Goal: Task Accomplishment & Management: Complete application form

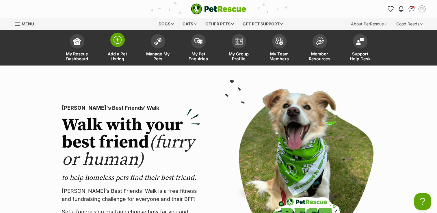
click at [119, 37] on img at bounding box center [118, 40] width 8 height 8
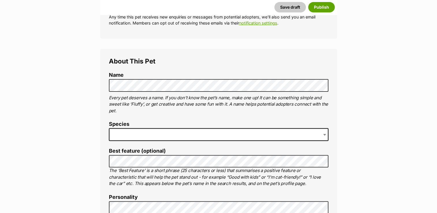
scroll to position [173, 0]
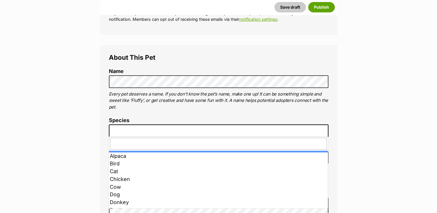
click at [325, 131] on b at bounding box center [324, 131] width 3 height 2
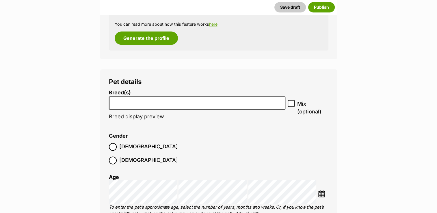
scroll to position [780, 0]
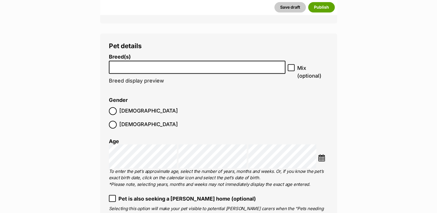
click at [155, 68] on input "search" at bounding box center [197, 66] width 173 height 6
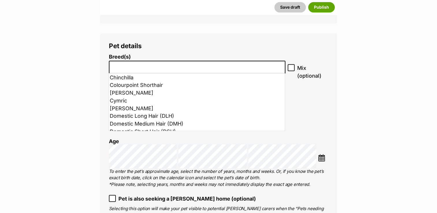
scroll to position [144, 0]
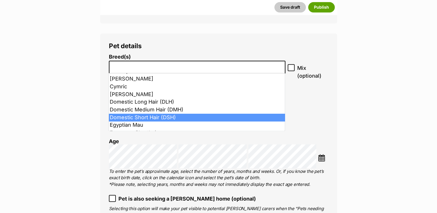
select select "252102"
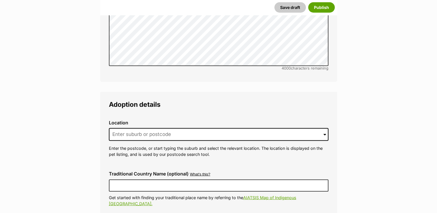
scroll to position [1444, 0]
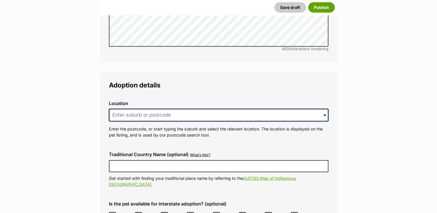
click at [140, 109] on input at bounding box center [219, 115] width 220 height 13
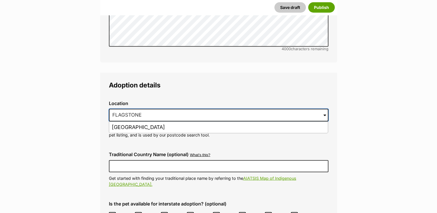
click at [151, 109] on input "FLAGSTONE" at bounding box center [219, 115] width 220 height 13
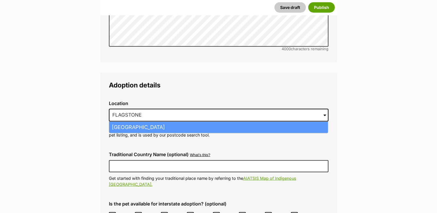
click at [163, 122] on li "Flagstone Creek, Queensland, 4344" at bounding box center [218, 127] width 219 height 11
type input "Flagstone Creek, Queensland, 4344"
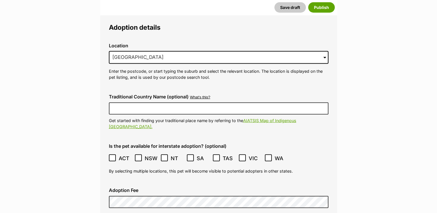
scroll to position [1531, 0]
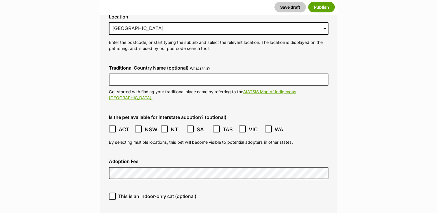
click at [113, 194] on icon at bounding box center [112, 196] width 4 height 4
click at [113, 193] on input "This is an indoor-only cat (optional)" at bounding box center [112, 196] width 7 height 7
checkbox input "true"
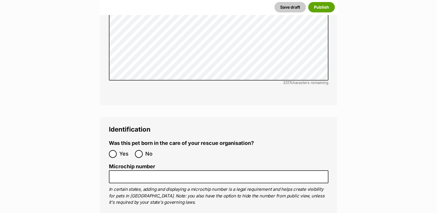
scroll to position [1964, 0]
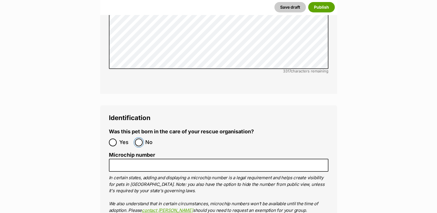
click at [140, 139] on input "No" at bounding box center [139, 143] width 8 height 8
radio input "true"
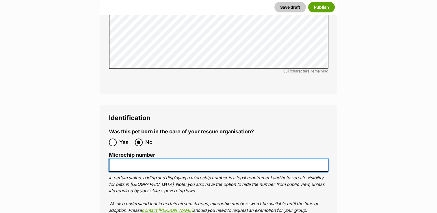
click at [126, 159] on input "Microchip number" at bounding box center [219, 165] width 220 height 13
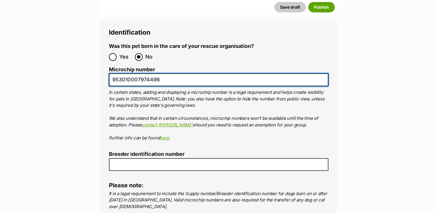
scroll to position [2051, 0]
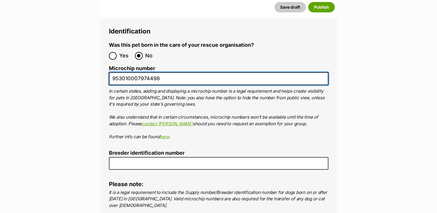
type input "953010007974498"
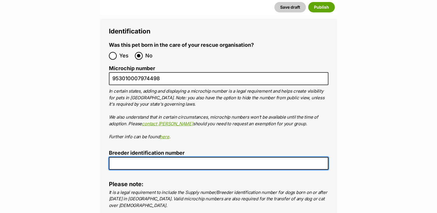
click at [126, 157] on input "Breeder identification number" at bounding box center [219, 163] width 220 height 13
type input "0000510317158"
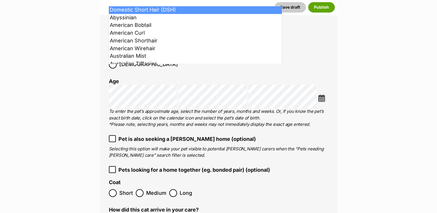
scroll to position [824, 0]
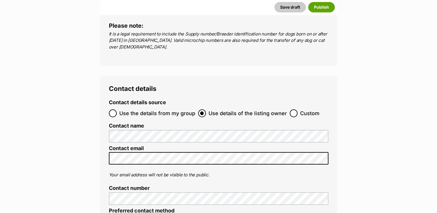
scroll to position [2210, 0]
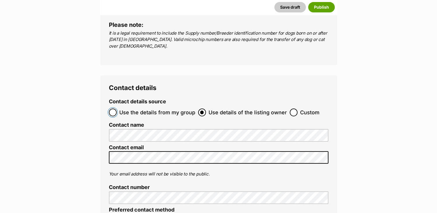
click at [112, 109] on input "Use the details from my group" at bounding box center [113, 113] width 8 height 8
radio input "true"
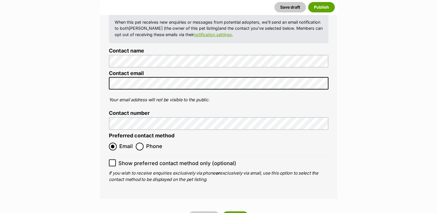
scroll to position [2326, 0]
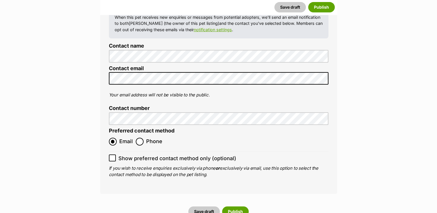
click at [113, 157] on icon at bounding box center [112, 158] width 3 height 3
click at [113, 155] on input "Show preferred contact method only (optional)" at bounding box center [112, 158] width 7 height 7
checkbox input "true"
click at [235, 207] on button "Publish" at bounding box center [235, 212] width 27 height 10
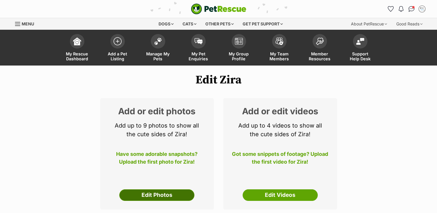
click at [166, 192] on link "Edit Photos" at bounding box center [156, 195] width 75 height 12
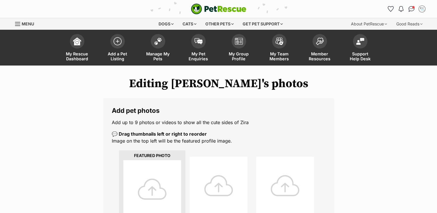
click at [168, 185] on div at bounding box center [152, 189] width 58 height 58
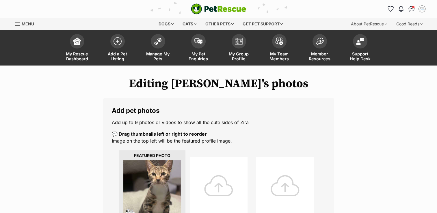
click at [215, 179] on div at bounding box center [219, 186] width 58 height 58
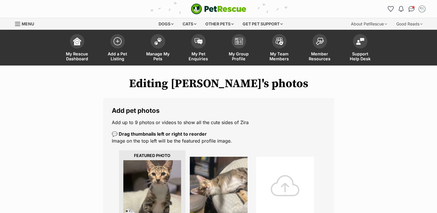
click at [268, 174] on div at bounding box center [285, 186] width 58 height 58
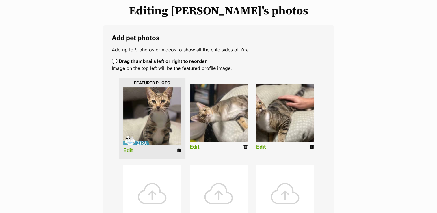
scroll to position [87, 0]
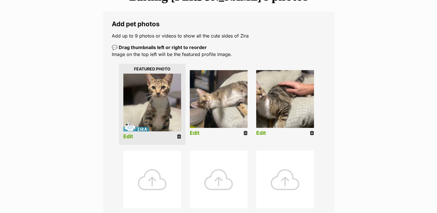
click at [152, 178] on div at bounding box center [152, 180] width 58 height 58
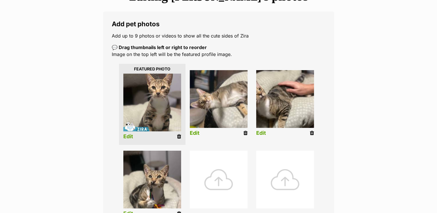
click at [204, 179] on div at bounding box center [219, 180] width 58 height 58
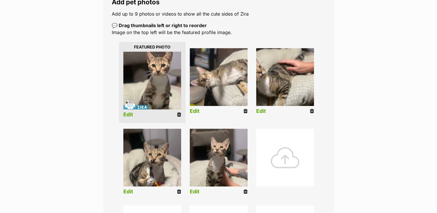
scroll to position [144, 0]
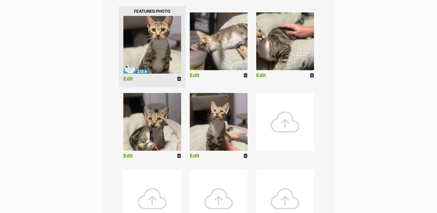
click at [261, 123] on div at bounding box center [285, 122] width 58 height 58
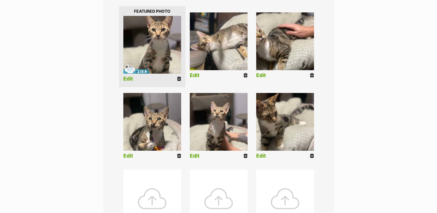
click at [172, 185] on div at bounding box center [152, 199] width 58 height 58
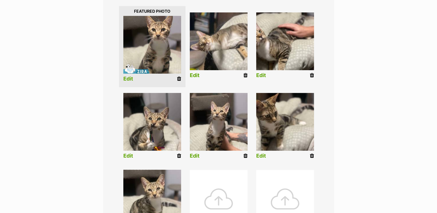
click at [211, 181] on div at bounding box center [219, 199] width 58 height 58
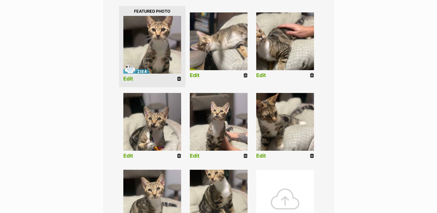
click at [273, 184] on div at bounding box center [285, 199] width 58 height 58
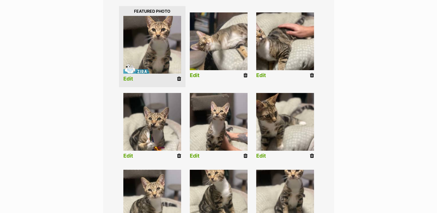
click at [316, 184] on ul "Edit Edit Edit Edit Edit Edit Edit Edit Edit" at bounding box center [219, 124] width 214 height 238
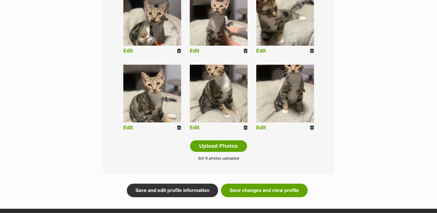
scroll to position [260, 0]
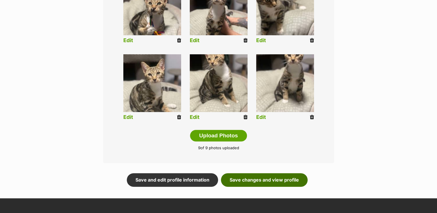
click at [256, 180] on link "Save changes and view profile" at bounding box center [264, 179] width 87 height 13
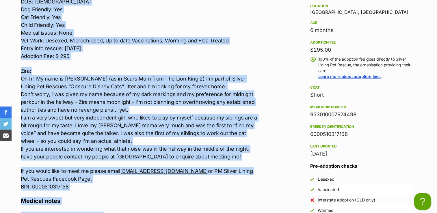
scroll to position [589, 0]
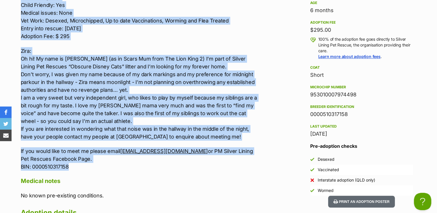
drag, startPoint x: 19, startPoint y: 83, endPoint x: 185, endPoint y: 167, distance: 186.1
click at [185, 167] on div "Upload Videos About Zira Located: Flagstone Breed: DSH Sex: Female DOB: 23/02/2…" at bounding box center [137, 112] width 244 height 395
copy div "Located: Flagstone Breed: DSH Sex: Female DOB: 23/02/25 Dog Friendly: Yes Cat F…"
click at [189, 168] on p "If you would like to meet me please email fostersadoptslpr@gmail.com or PM Silv…" at bounding box center [140, 158] width 239 height 23
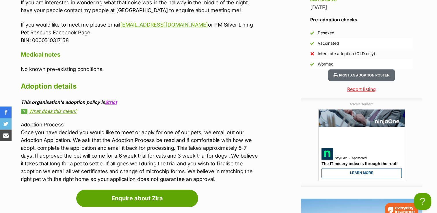
scroll to position [733, 0]
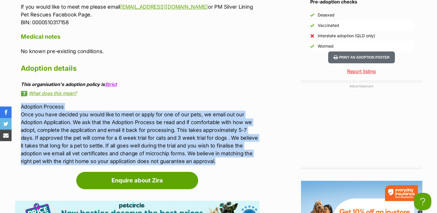
drag, startPoint x: 21, startPoint y: 105, endPoint x: 220, endPoint y: 164, distance: 207.8
click at [220, 164] on p "Adoption Process Once you have decided you would like to meet or apply for one …" at bounding box center [140, 134] width 239 height 62
copy p "Adoption Process Once you have decided you would like to meet or apply for one …"
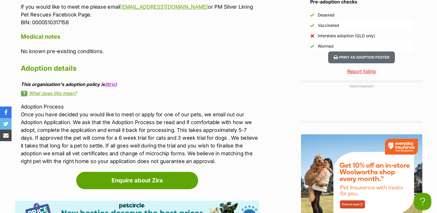
click at [253, 63] on h2 "Adoption details" at bounding box center [140, 68] width 239 height 13
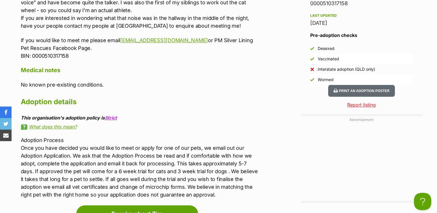
scroll to position [646, 0]
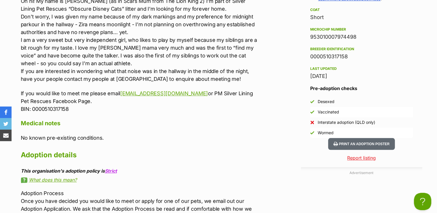
drag, startPoint x: 309, startPoint y: 34, endPoint x: 356, endPoint y: 38, distance: 47.2
click at [356, 38] on aside "Rescue group Silver Lining Pet Rescue PetRescue ID 1139878 Location Flagstone C…" at bounding box center [361, 12] width 121 height 252
copy div "953010007974498"
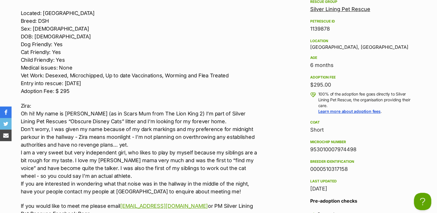
scroll to position [531, 0]
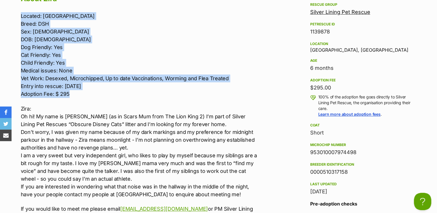
drag, startPoint x: 18, startPoint y: 12, endPoint x: 83, endPoint y: 94, distance: 104.7
click at [83, 94] on div "Upload Videos About Zira Located: Flagstone Breed: DSH Sex: Female DOB: 23/02/2…" at bounding box center [137, 169] width 244 height 395
copy p "Located: Flagstone Breed: DSH Sex: Female DOB: 23/02/25 Dog Friendly: Yes Cat F…"
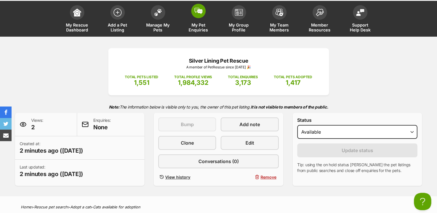
scroll to position [11, 0]
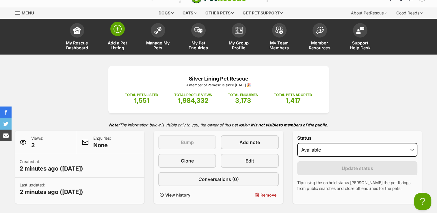
click at [117, 32] on img at bounding box center [118, 29] width 8 height 8
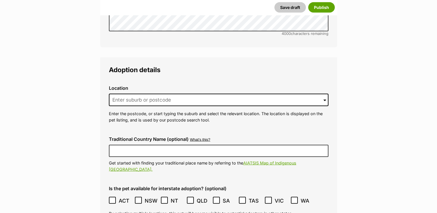
scroll to position [1218, 0]
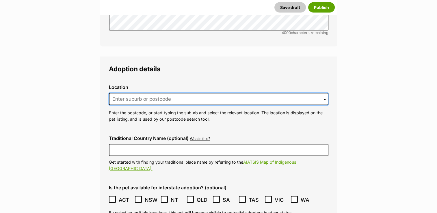
click at [143, 93] on input at bounding box center [219, 99] width 220 height 13
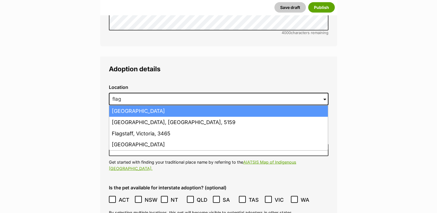
click at [143, 106] on li "[GEOGRAPHIC_DATA]" at bounding box center [218, 111] width 219 height 11
type input "[GEOGRAPHIC_DATA]"
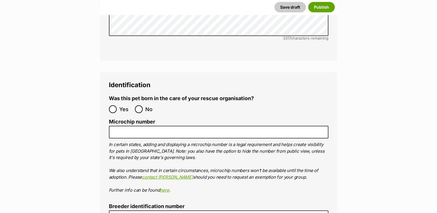
scroll to position [1738, 0]
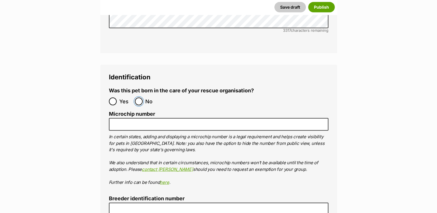
click at [139, 98] on input "No" at bounding box center [139, 102] width 8 height 8
radio input "true"
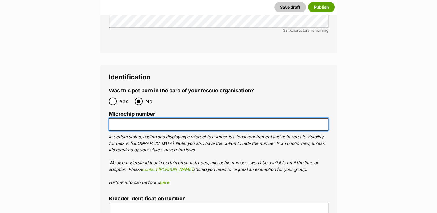
click at [125, 118] on input "Microchip number" at bounding box center [219, 124] width 220 height 13
click at [135, 118] on input "Microchip number" at bounding box center [219, 124] width 220 height 13
type input "953010007974493"
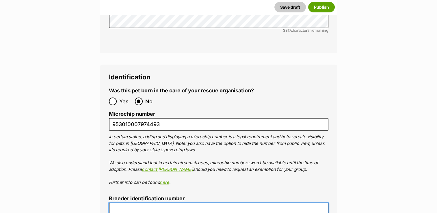
click at [118, 203] on input "Breeder identification number" at bounding box center [219, 209] width 220 height 13
type input "0000510317158"
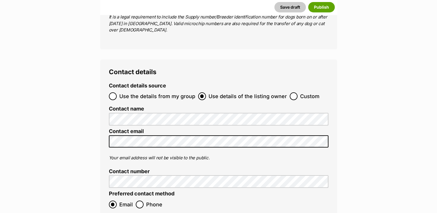
scroll to position [1964, 0]
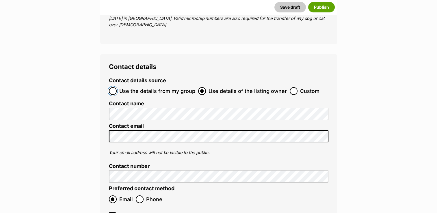
click at [112, 87] on input "Use the details from my group" at bounding box center [113, 91] width 8 height 8
radio input "true"
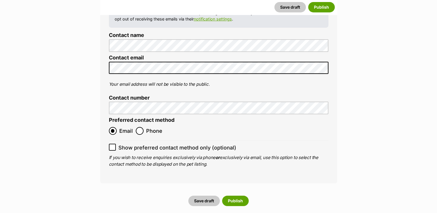
scroll to position [2080, 0]
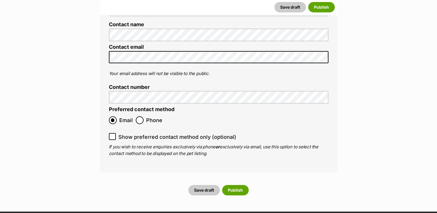
click at [111, 135] on icon at bounding box center [112, 137] width 4 height 4
click at [111, 133] on input "Show preferred contact method only (optional)" at bounding box center [112, 136] width 7 height 7
checkbox input "true"
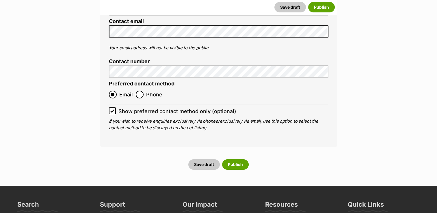
scroll to position [2166, 0]
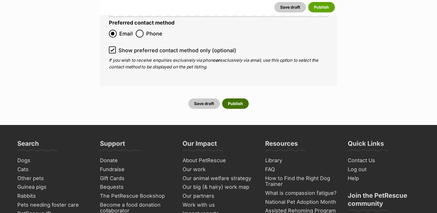
click at [239, 98] on button "Publish" at bounding box center [235, 103] width 27 height 10
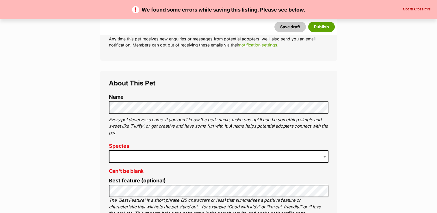
scroll to position [144, 0]
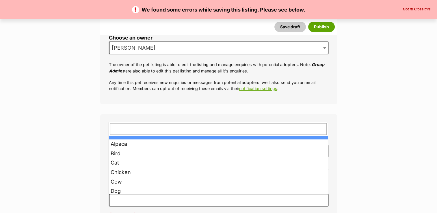
click at [127, 199] on span at bounding box center [219, 200] width 220 height 13
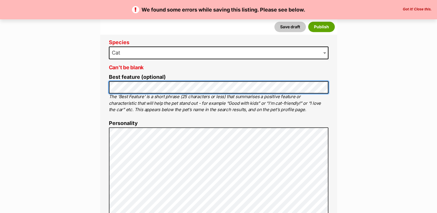
scroll to position [289, 0]
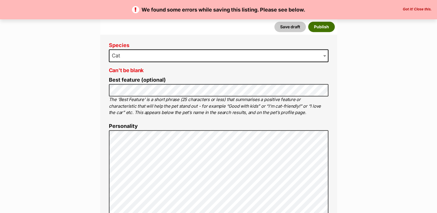
click at [322, 27] on button "Publish" at bounding box center [321, 27] width 27 height 10
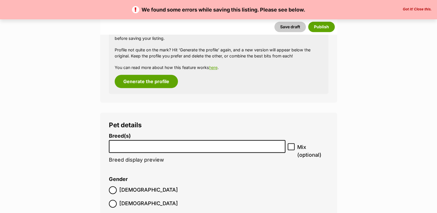
scroll to position [751, 0]
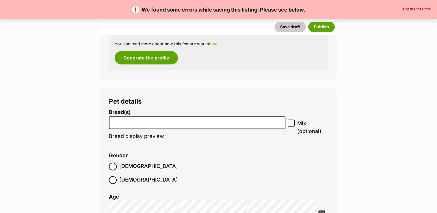
click at [206, 125] on li at bounding box center [197, 123] width 173 height 12
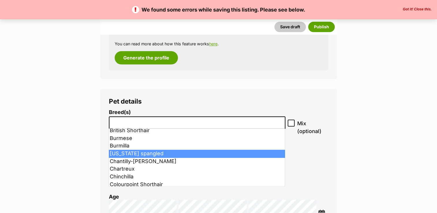
scroll to position [144, 0]
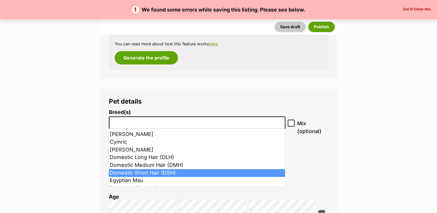
select select "252102"
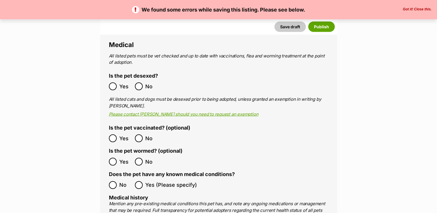
scroll to position [1184, 0]
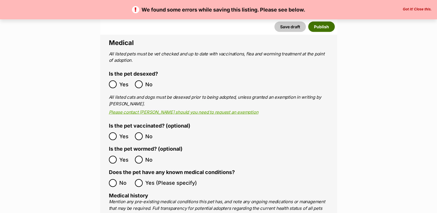
click at [320, 27] on button "Publish" at bounding box center [321, 27] width 27 height 10
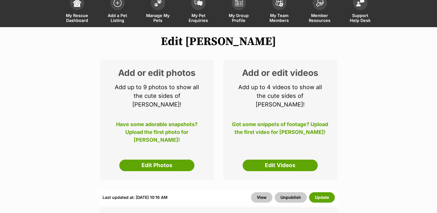
scroll to position [58, 0]
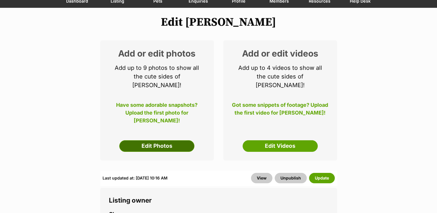
click at [168, 140] on link "Edit Photos" at bounding box center [156, 146] width 75 height 12
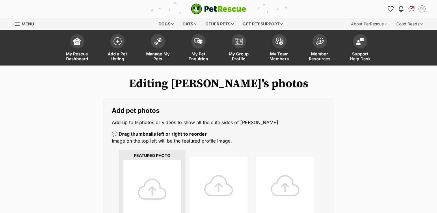
click at [149, 180] on div at bounding box center [152, 189] width 58 height 58
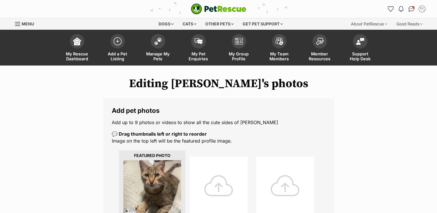
click at [227, 178] on div at bounding box center [219, 186] width 58 height 58
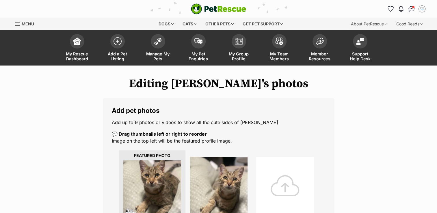
click at [278, 175] on div at bounding box center [285, 186] width 58 height 58
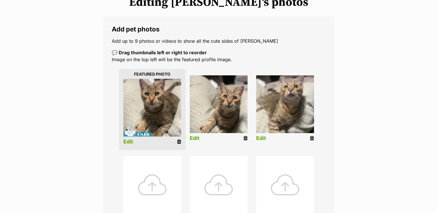
scroll to position [87, 0]
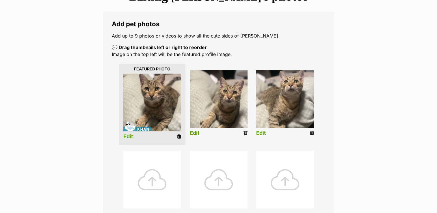
click at [153, 174] on div at bounding box center [152, 180] width 58 height 58
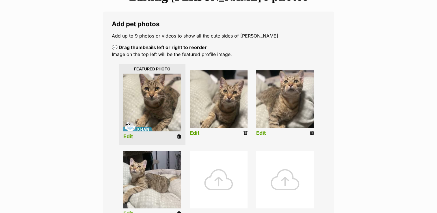
click at [219, 177] on div at bounding box center [219, 180] width 58 height 58
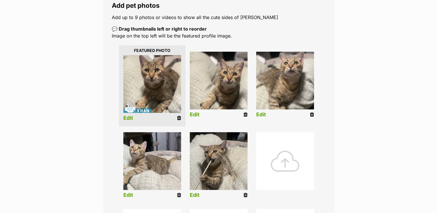
scroll to position [116, 0]
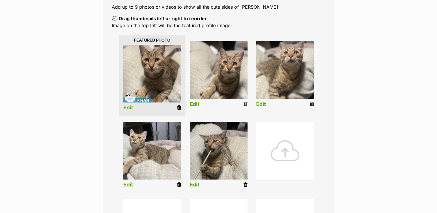
click at [281, 152] on div at bounding box center [285, 151] width 58 height 58
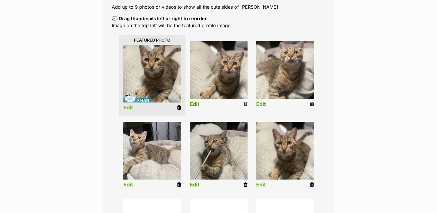
click at [245, 185] on icon at bounding box center [245, 184] width 4 height 5
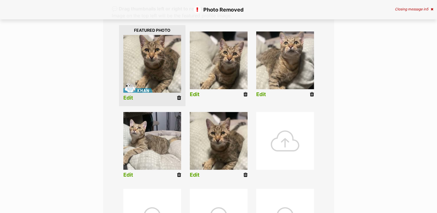
scroll to position [144, 0]
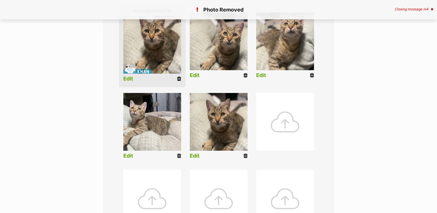
click at [280, 114] on div at bounding box center [285, 122] width 58 height 58
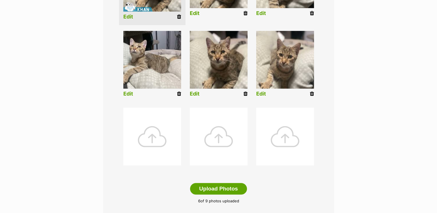
scroll to position [231, 0]
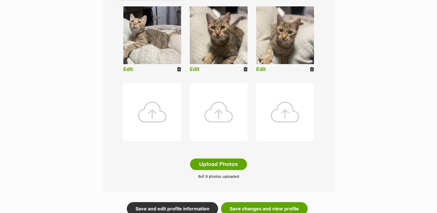
click at [144, 107] on div at bounding box center [152, 112] width 58 height 58
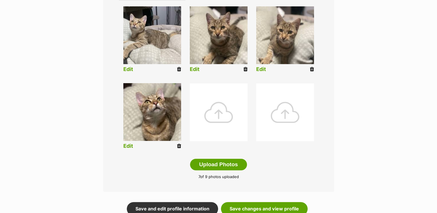
click at [233, 114] on div at bounding box center [219, 112] width 58 height 58
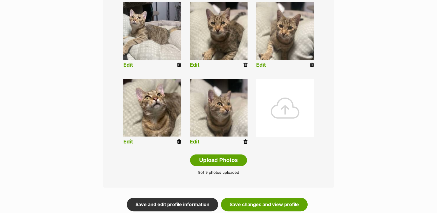
scroll to position [260, 0]
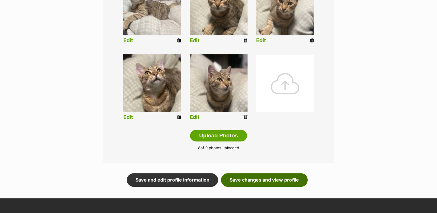
click at [272, 181] on link "Save changes and view profile" at bounding box center [264, 179] width 87 height 13
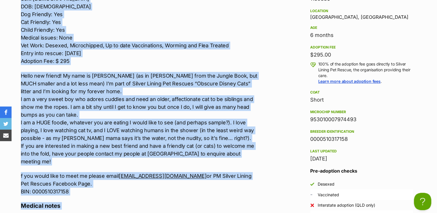
scroll to position [565, 0]
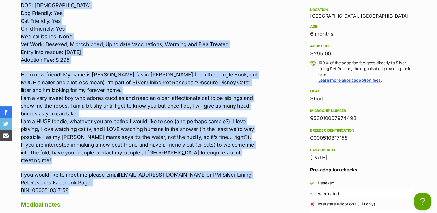
drag, startPoint x: 21, startPoint y: 53, endPoint x: 227, endPoint y: 184, distance: 243.8
click at [227, 184] on div "Located: Flagstone Breed: DSH Sex: [DEMOGRAPHIC_DATA] DOB: [DEMOGRAPHIC_DATA] D…" at bounding box center [140, 86] width 239 height 216
copy div "Loremip: Dolorsita Conse: ADI Eli: Sedd EIU: 35/32/58 Tem Incididu: Utl Etd Mag…"
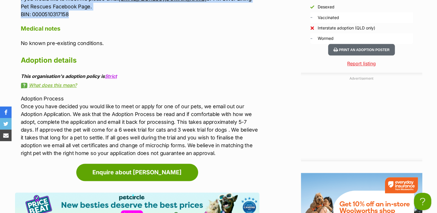
scroll to position [767, 0]
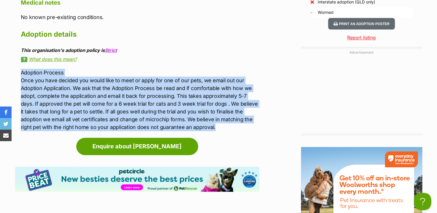
drag, startPoint x: 21, startPoint y: 62, endPoint x: 220, endPoint y: 120, distance: 206.9
click at [220, 120] on p "Adoption Process Once you have decided you would like to meet or apply for one …" at bounding box center [140, 100] width 239 height 62
copy p "Adoption Process Once you have decided you would like to meet or apply for one …"
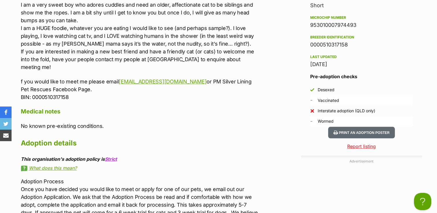
scroll to position [652, 0]
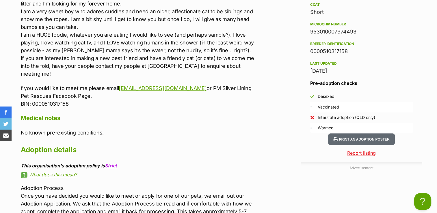
drag, startPoint x: 308, startPoint y: 29, endPoint x: 357, endPoint y: 30, distance: 49.4
click at [357, 30] on aside "Rescue group Silver Lining Pet Rescue PetRescue ID 1139886 Location Flagstone C…" at bounding box center [361, 6] width 121 height 253
copy div "953010007974493"
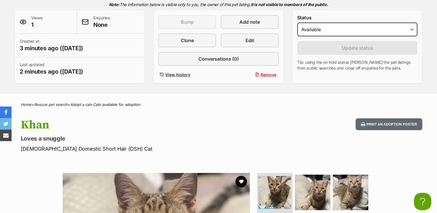
scroll to position [0, 0]
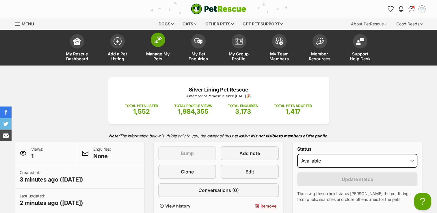
click at [157, 44] on span at bounding box center [158, 40] width 14 height 14
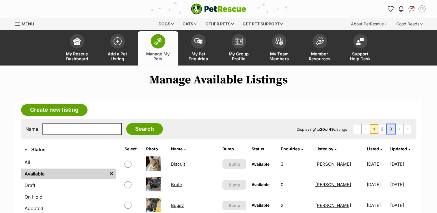
click at [392, 128] on link "3" at bounding box center [391, 128] width 8 height 9
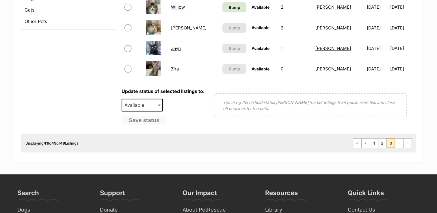
scroll to position [231, 0]
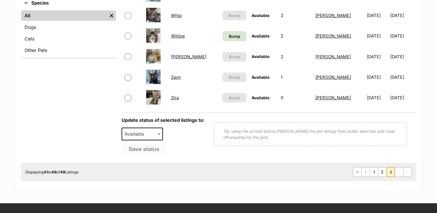
click at [176, 96] on link "Zira" at bounding box center [175, 97] width 8 height 5
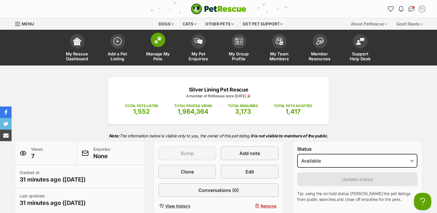
click at [160, 39] on img at bounding box center [158, 40] width 8 height 8
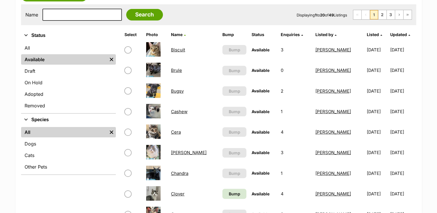
scroll to position [116, 0]
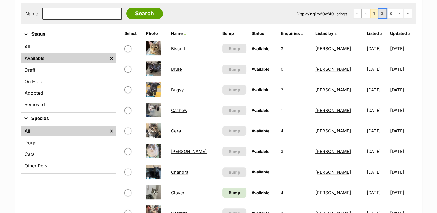
click at [384, 12] on link "2" at bounding box center [382, 13] width 8 height 9
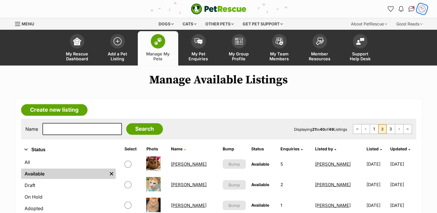
click at [422, 9] on img "My account" at bounding box center [422, 9] width 8 height 8
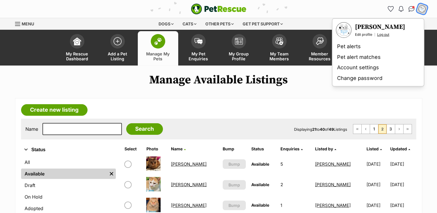
click at [386, 34] on link "Log out" at bounding box center [383, 34] width 12 height 5
